Goal: Information Seeking & Learning: Learn about a topic

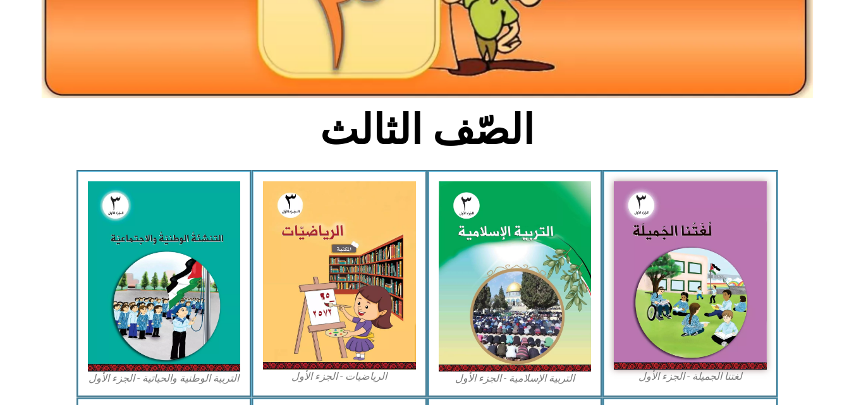
scroll to position [228, 0]
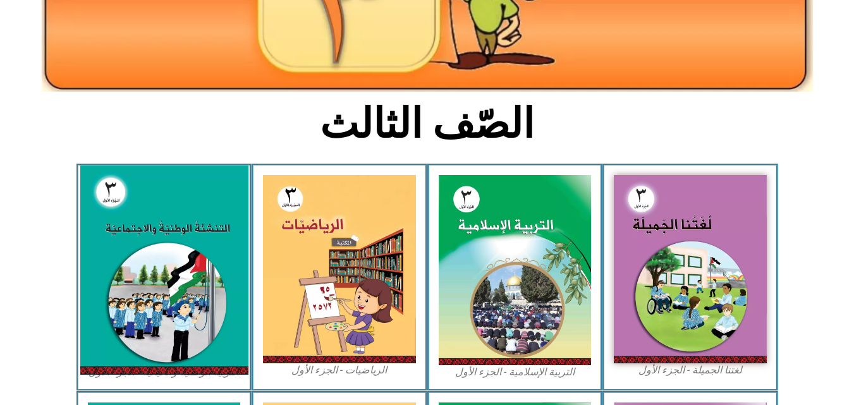
click at [113, 267] on img at bounding box center [164, 270] width 168 height 209
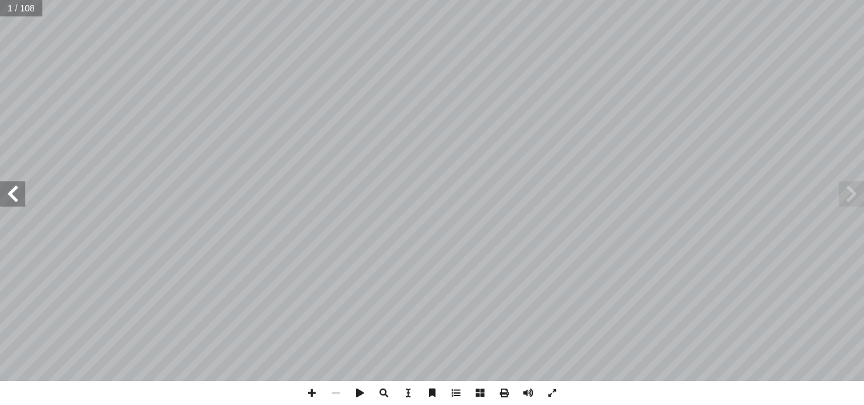
click at [11, 197] on span at bounding box center [12, 193] width 25 height 25
click at [554, 392] on span at bounding box center [552, 393] width 24 height 24
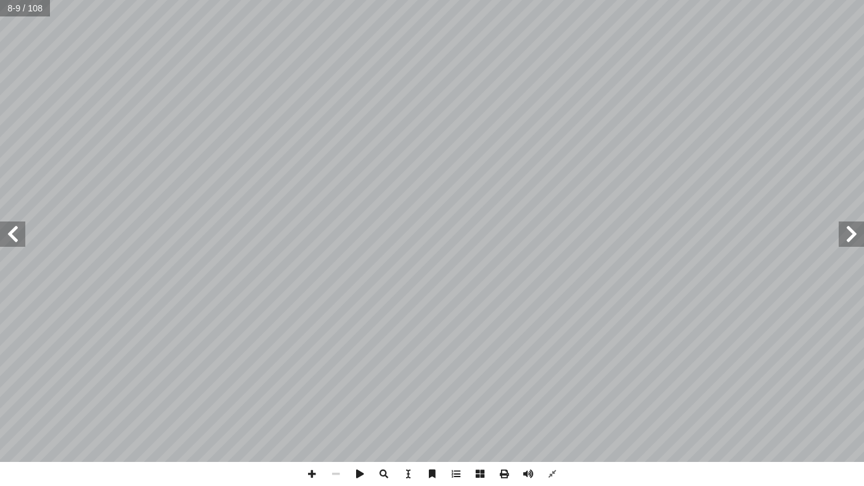
click at [15, 233] on span at bounding box center [12, 233] width 25 height 25
click at [8, 237] on span at bounding box center [12, 233] width 25 height 25
click at [20, 240] on span at bounding box center [12, 233] width 25 height 25
click at [11, 235] on span at bounding box center [12, 233] width 25 height 25
click at [15, 236] on span at bounding box center [12, 233] width 25 height 25
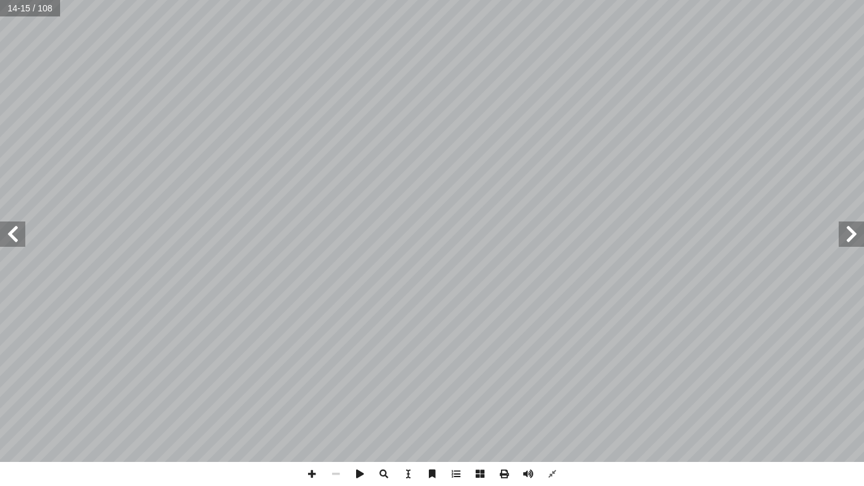
click at [843, 236] on span at bounding box center [850, 233] width 25 height 25
drag, startPoint x: 843, startPoint y: 236, endPoint x: 15, endPoint y: 231, distance: 828.2
click at [15, 231] on span at bounding box center [12, 233] width 25 height 25
click at [20, 236] on span at bounding box center [12, 233] width 25 height 25
click at [12, 235] on span at bounding box center [12, 233] width 25 height 25
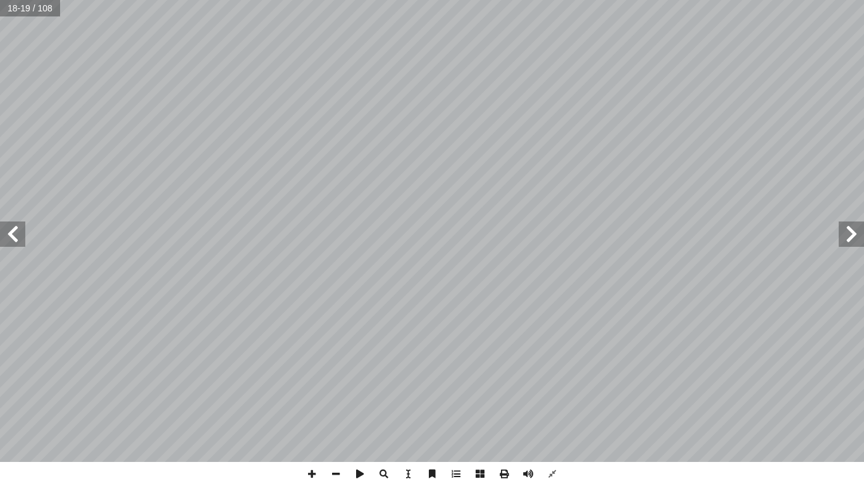
click at [15, 244] on span at bounding box center [12, 233] width 25 height 25
click at [14, 231] on span at bounding box center [12, 233] width 25 height 25
click at [15, 230] on span at bounding box center [12, 233] width 25 height 25
click at [11, 236] on span at bounding box center [12, 233] width 25 height 25
click at [13, 231] on span at bounding box center [12, 233] width 25 height 25
